Goal: Task Accomplishment & Management: Use online tool/utility

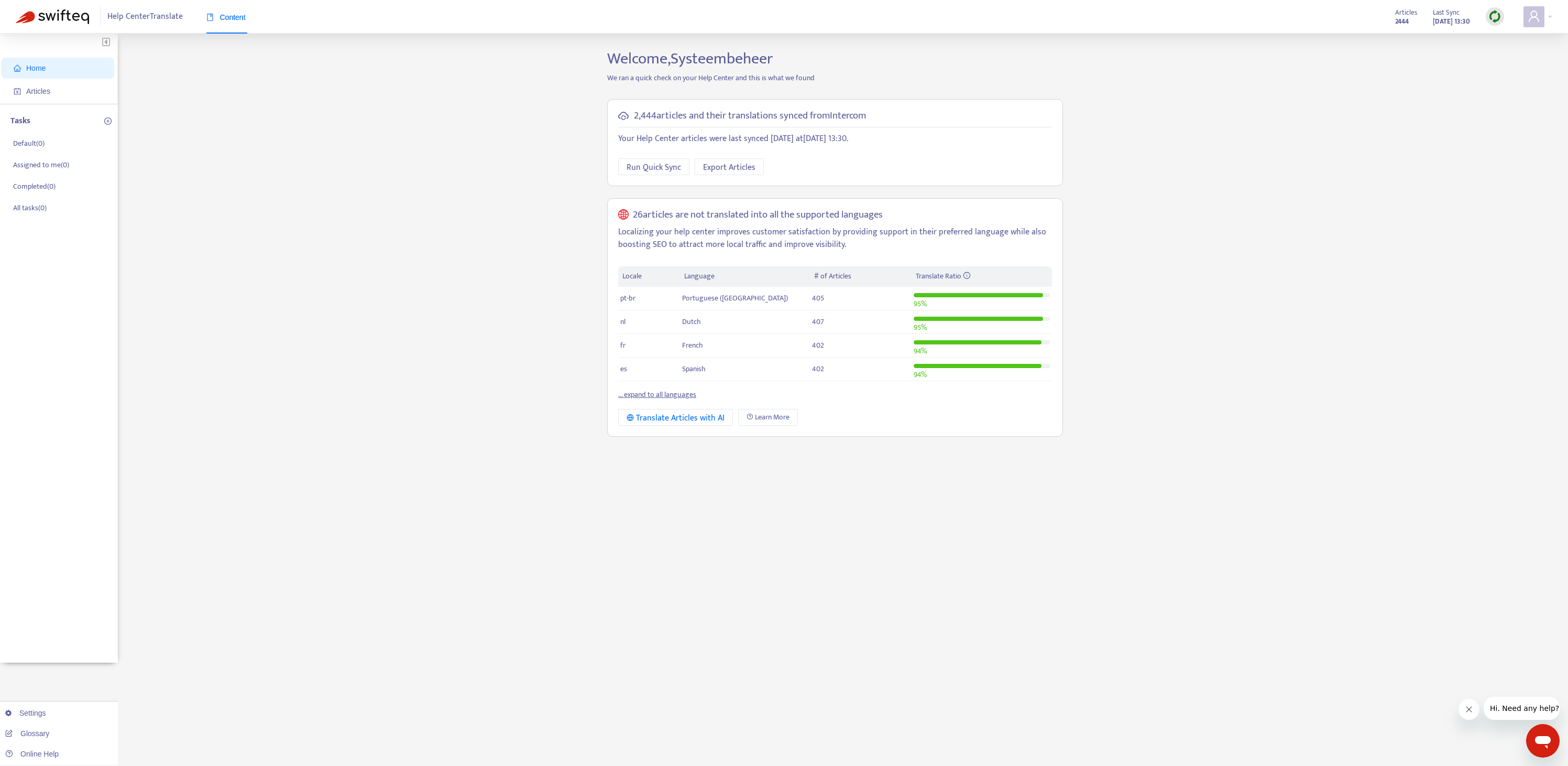
click at [1495, 17] on img at bounding box center [1495, 16] width 13 height 13
click at [1509, 38] on link "Quick Sync" at bounding box center [1516, 38] width 44 height 12
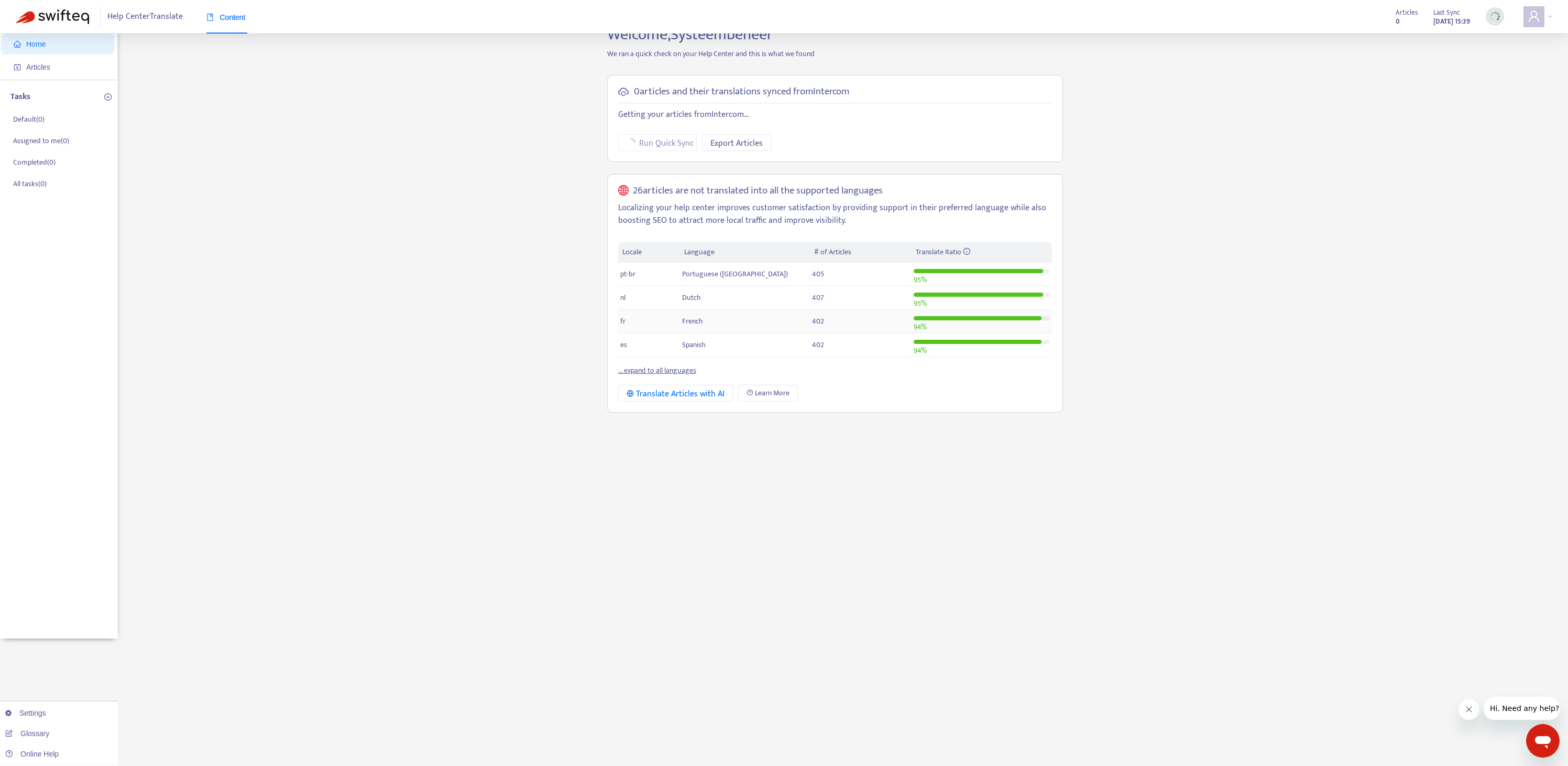
scroll to position [34, 0]
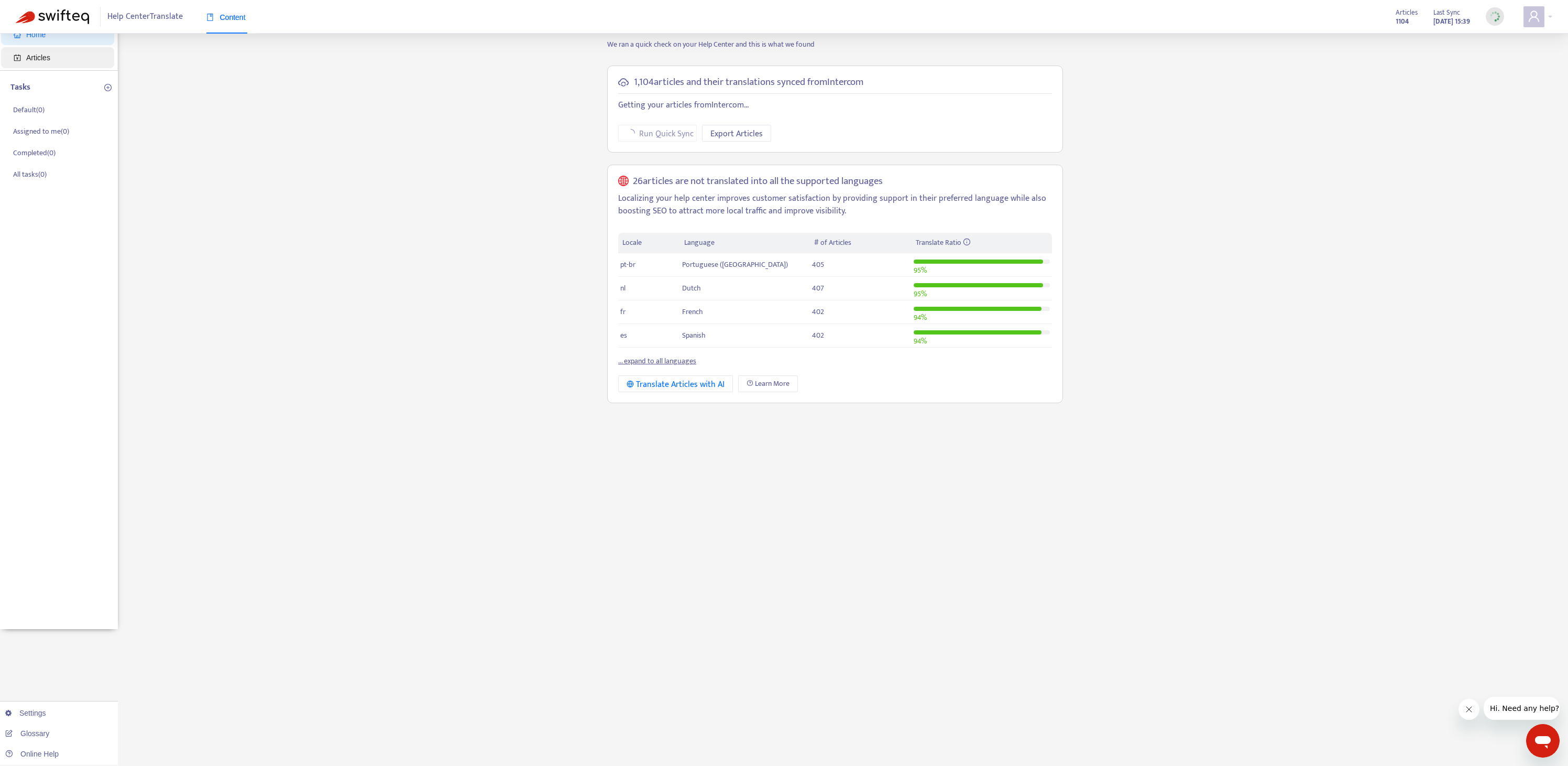
click at [43, 55] on span "Articles" at bounding box center [38, 57] width 24 height 8
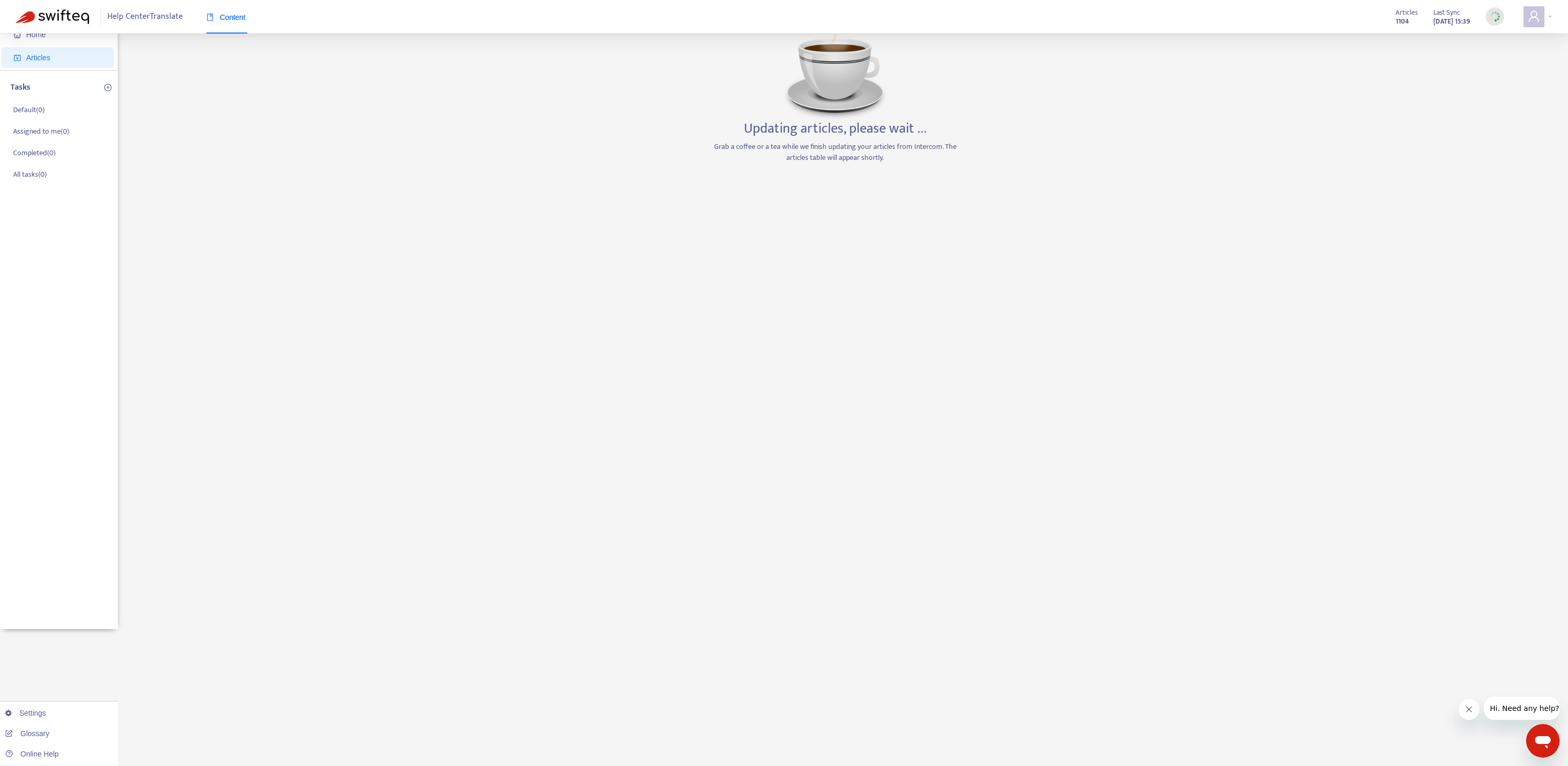
scroll to position [0, 0]
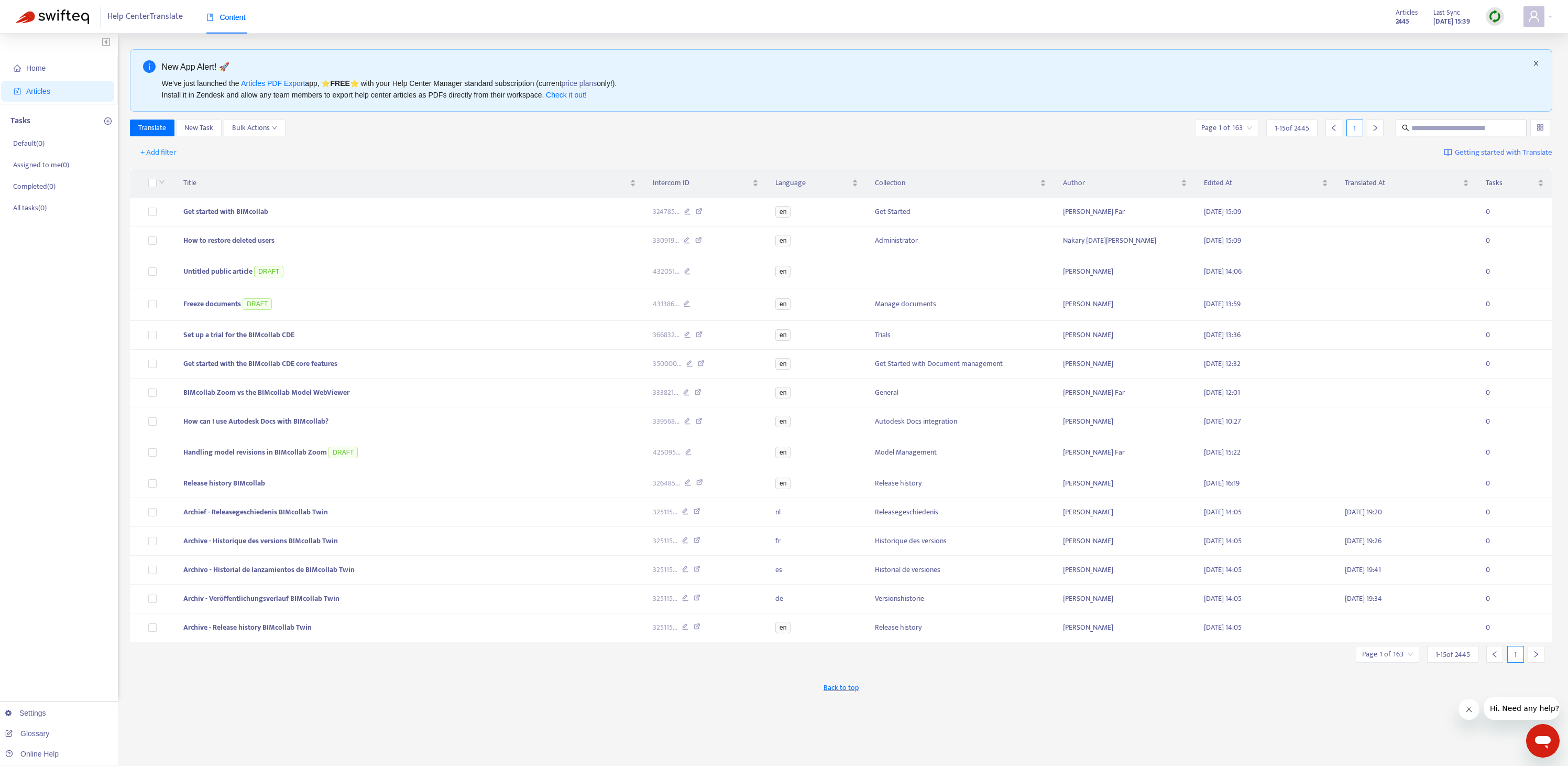
click at [1535, 63] on icon "close" at bounding box center [1536, 63] width 6 height 6
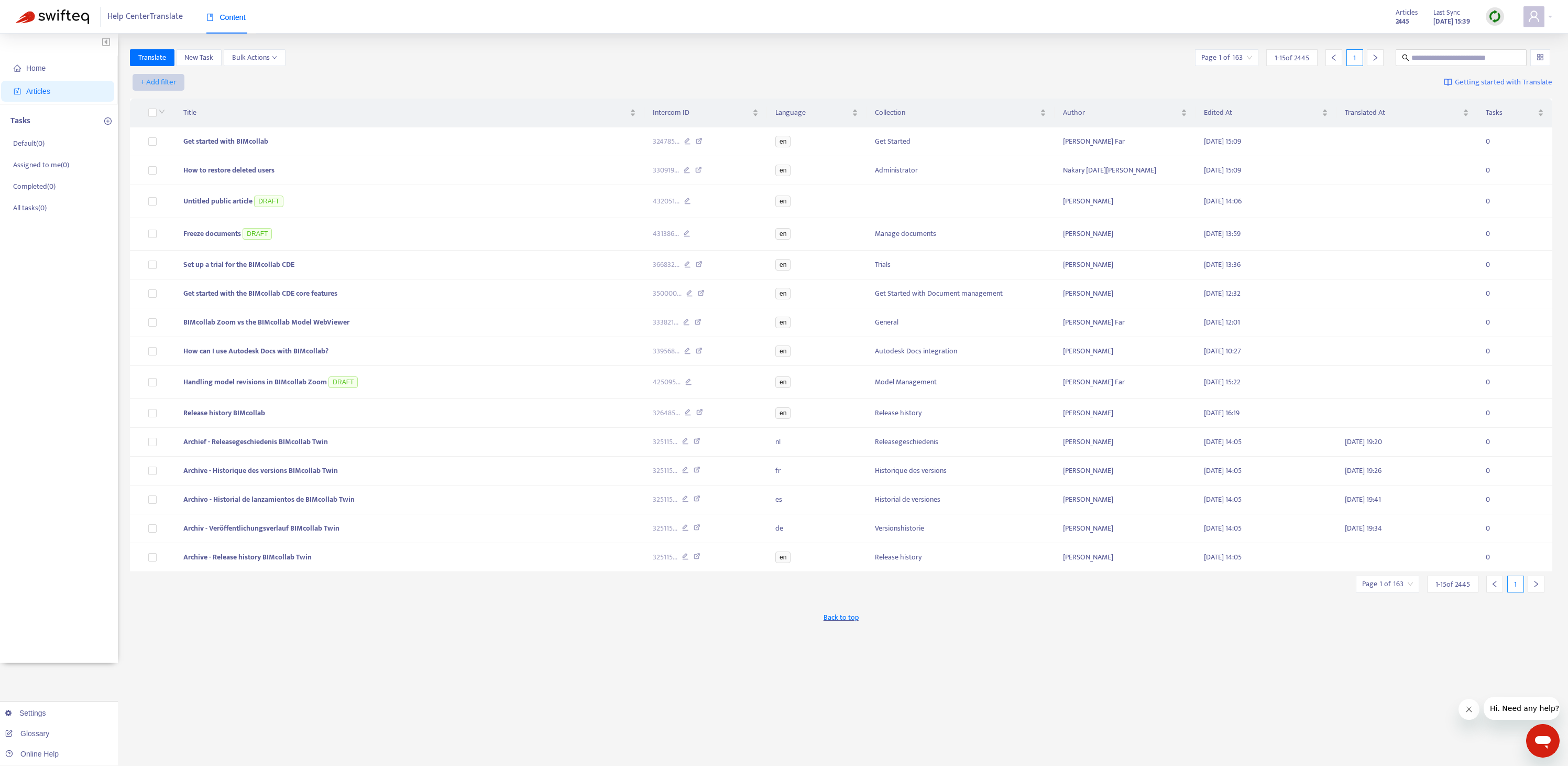
click at [157, 84] on span "+ Add filter" at bounding box center [158, 82] width 36 height 12
click at [163, 118] on span "Default Language" at bounding box center [174, 120] width 66 height 11
click at [304, 82] on span "+ Add filter" at bounding box center [297, 82] width 36 height 12
click at [298, 118] on span "Not translated to" at bounding box center [314, 120] width 66 height 11
click at [396, 81] on span "+ Add filter" at bounding box center [395, 82] width 36 height 12
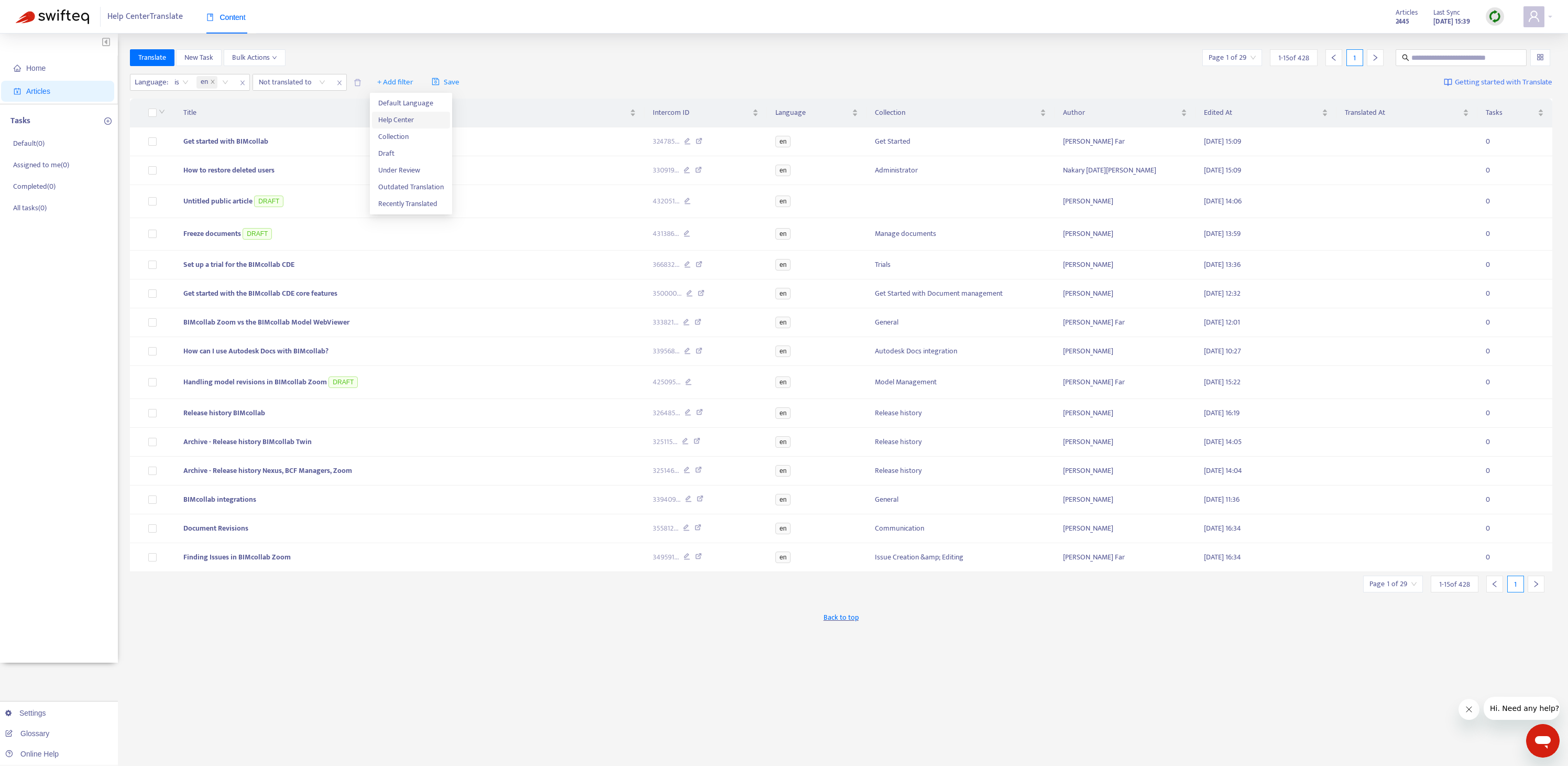
click at [392, 120] on span "Help Center" at bounding box center [411, 120] width 66 height 11
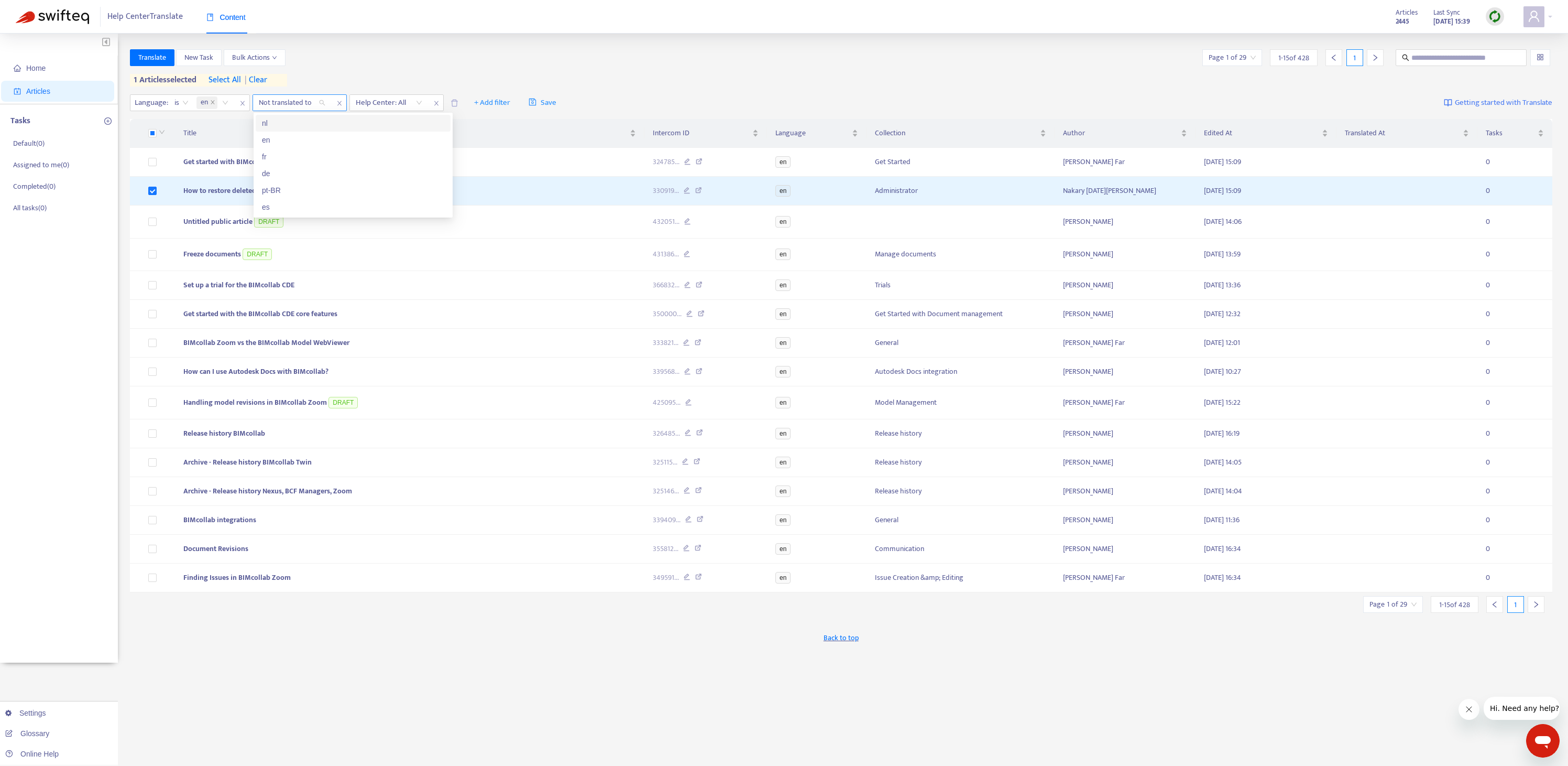
click at [322, 102] on div "Not translated to" at bounding box center [292, 102] width 78 height 16
click at [396, 47] on div "Home Articles Tasks Default ( 0 ) Assigned to me ( 0 ) Completed ( 0 ) All task…" at bounding box center [784, 348] width 1568 height 629
click at [154, 56] on span "Translate" at bounding box center [152, 57] width 27 height 11
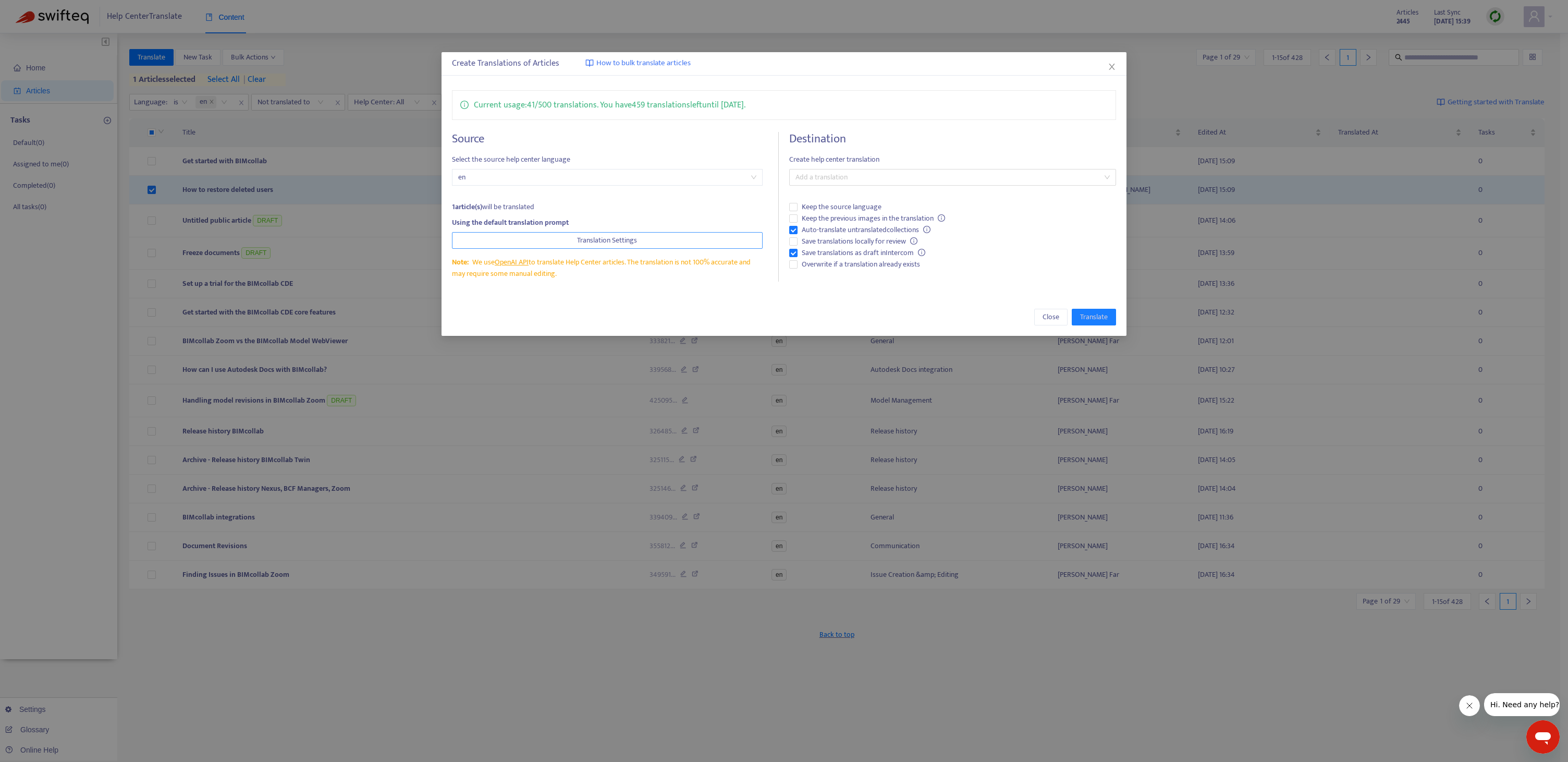
click at [590, 242] on span "Translation Settings" at bounding box center [606, 240] width 60 height 11
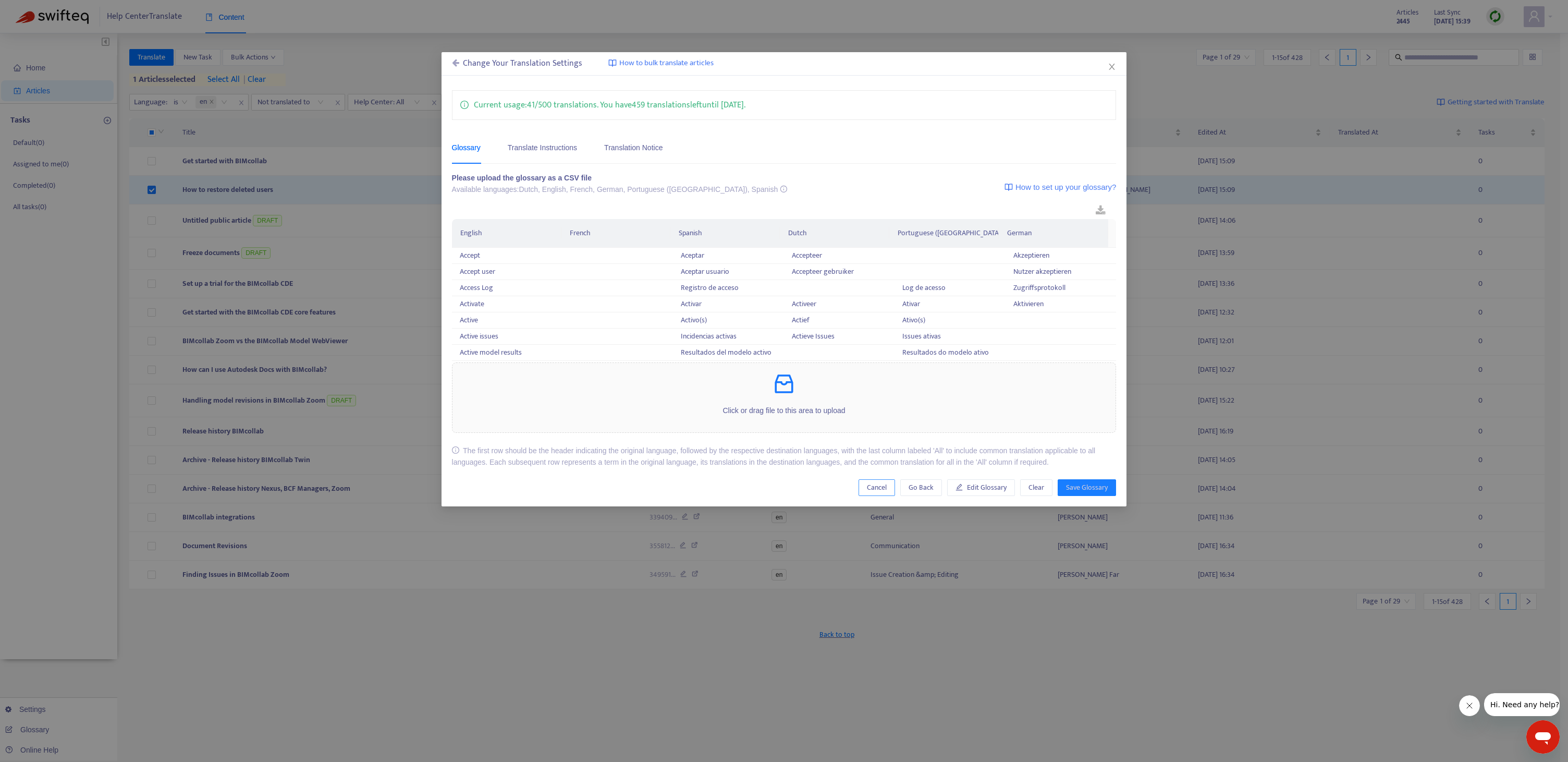
click at [876, 486] on span "Cancel" at bounding box center [877, 487] width 20 height 11
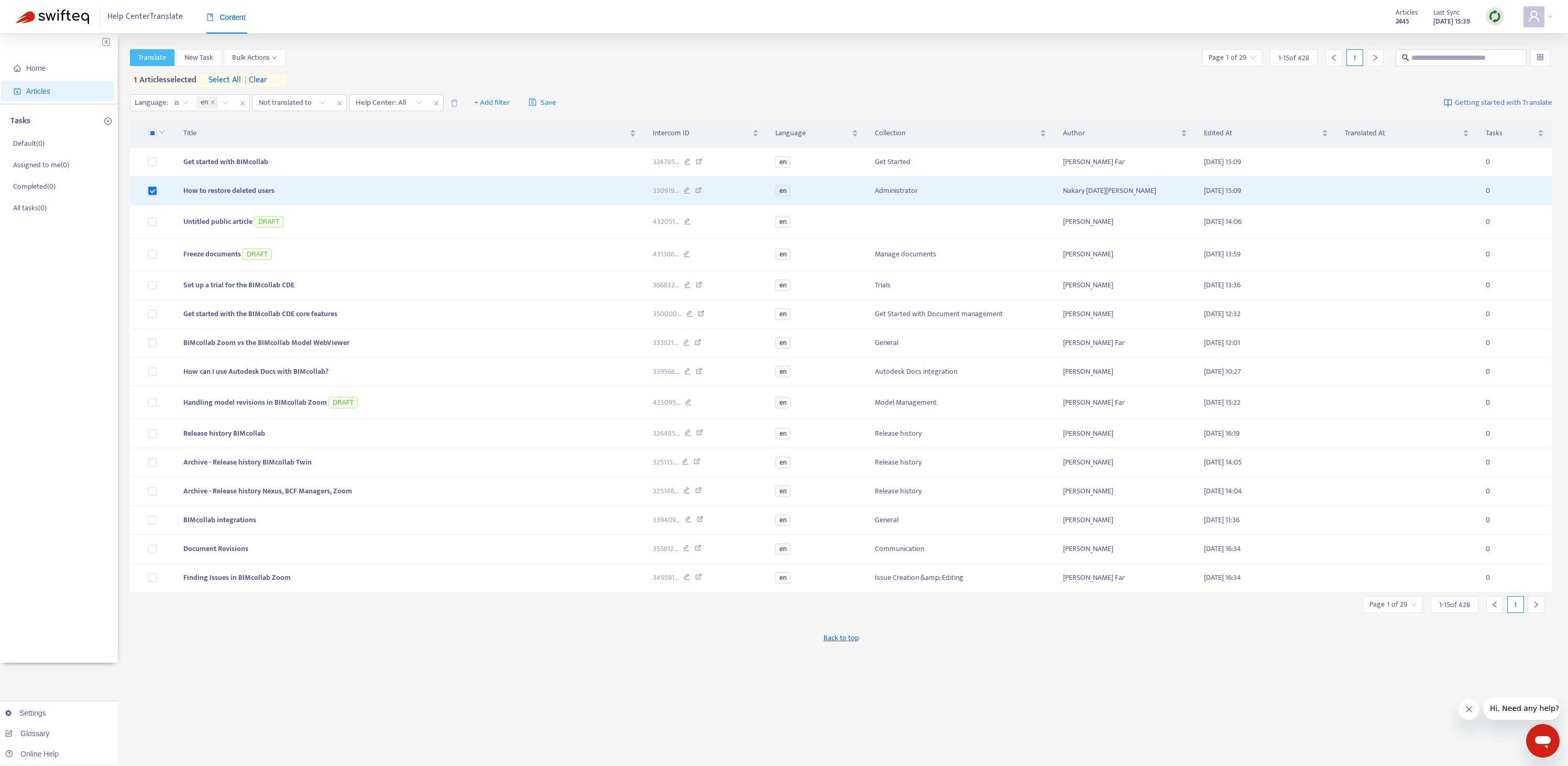
click at [162, 59] on span "Translate" at bounding box center [152, 57] width 27 height 11
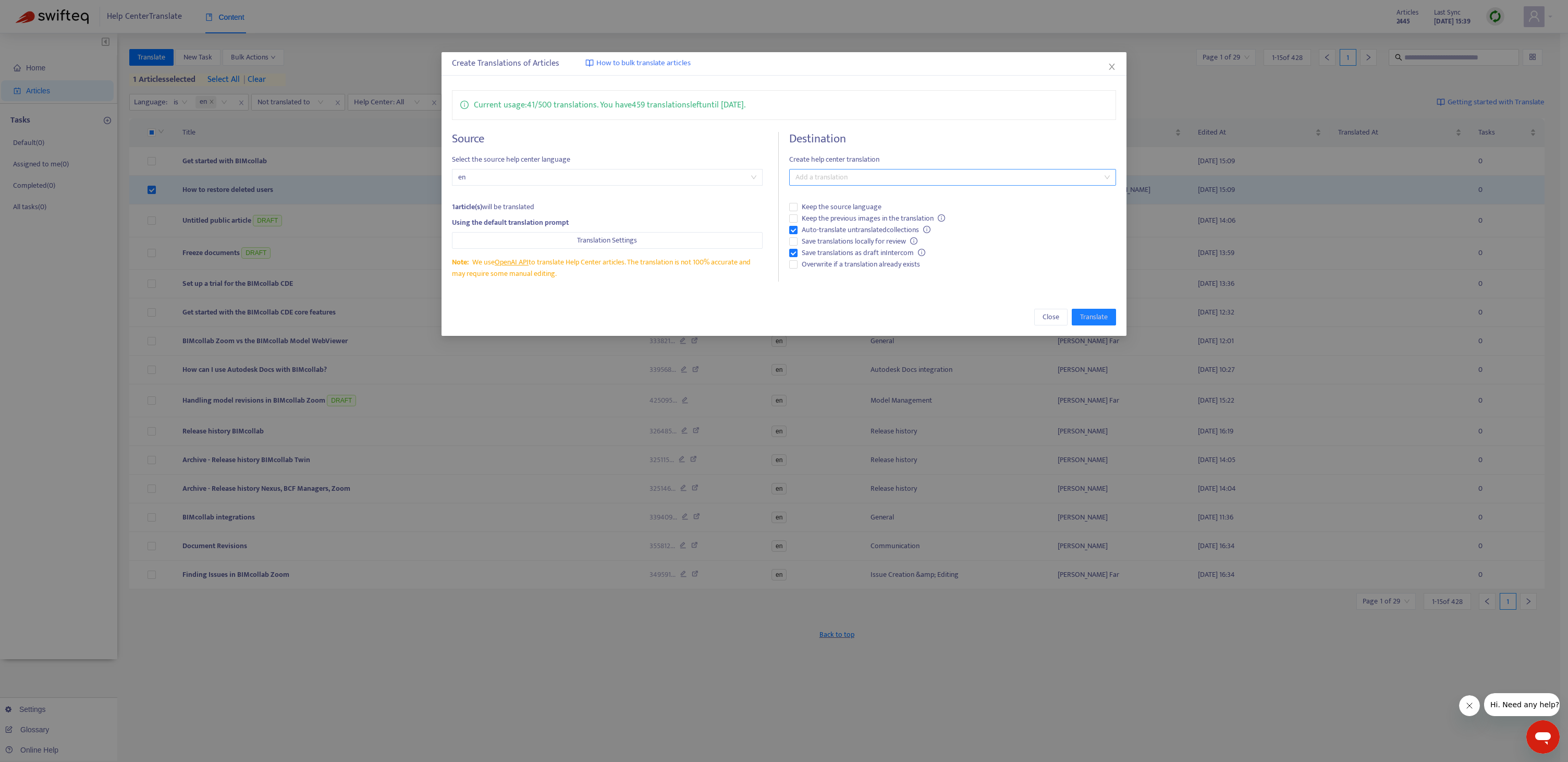
click at [850, 177] on div at bounding box center [947, 177] width 311 height 12
click at [836, 198] on div "Select all" at bounding box center [952, 197] width 310 height 11
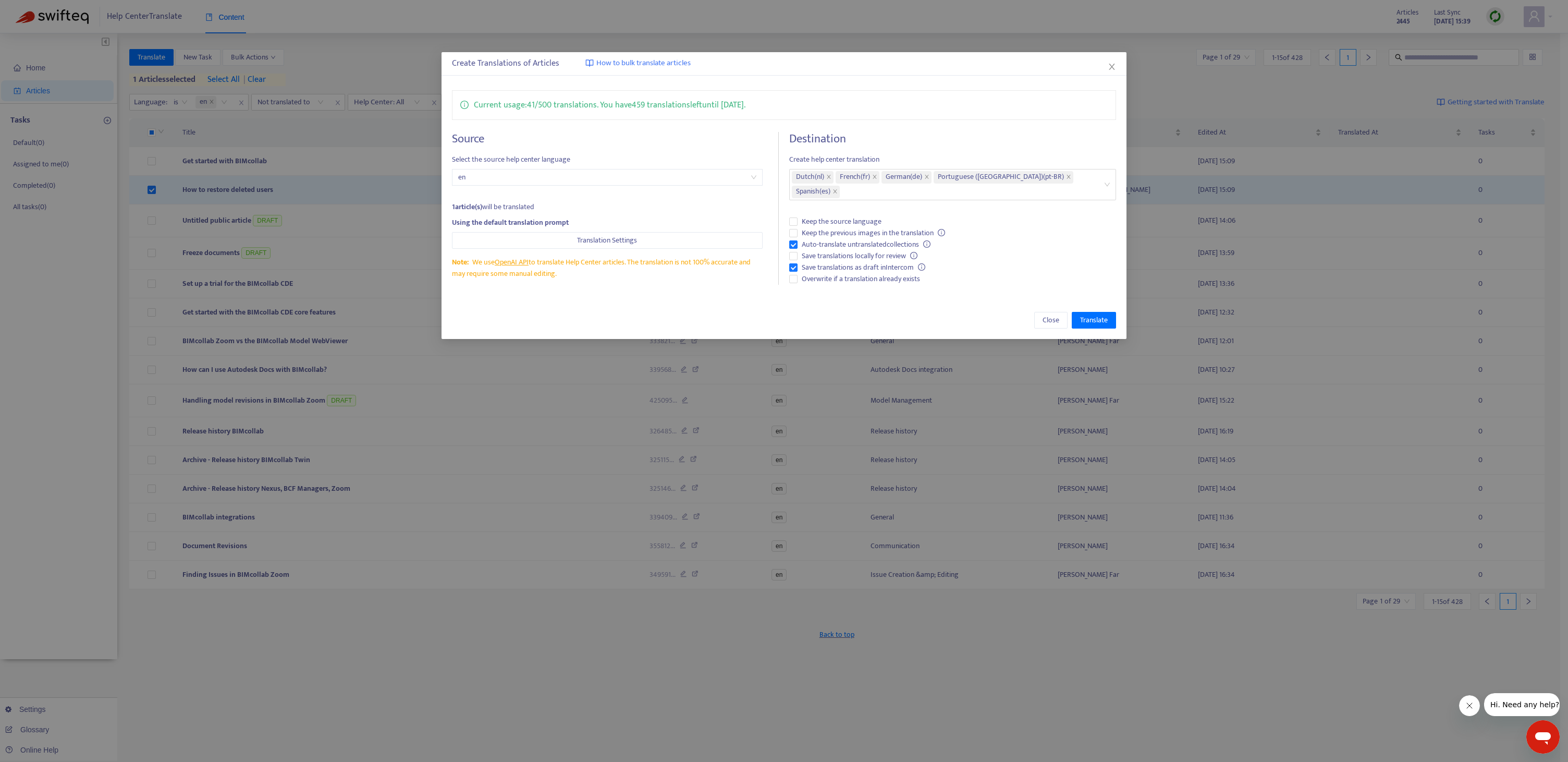
click at [902, 126] on div "Current usage: 41 / 500 translations . You have 459 translations left until [DA…" at bounding box center [784, 187] width 685 height 216
click at [1095, 318] on span "Translate" at bounding box center [1094, 320] width 27 height 11
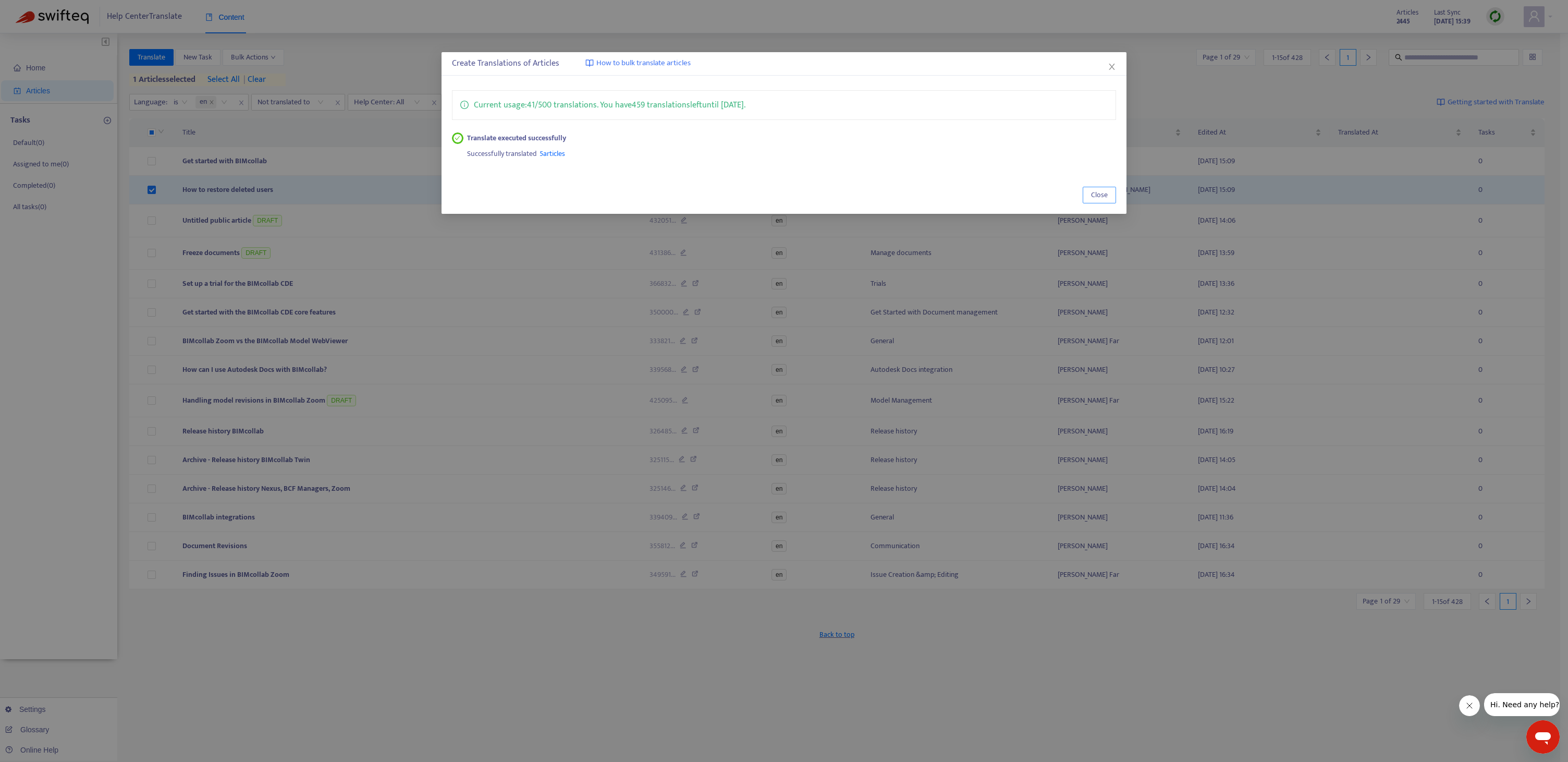
click at [1094, 192] on span "Close" at bounding box center [1100, 194] width 17 height 11
